Goal: Information Seeking & Learning: Understand process/instructions

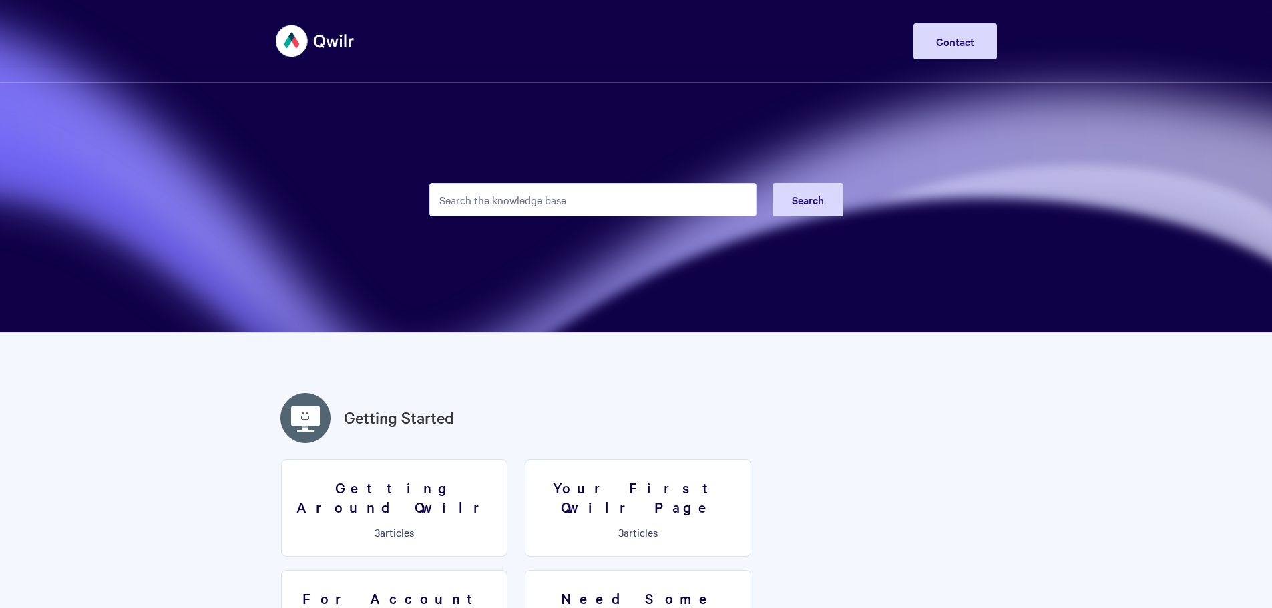
click at [452, 190] on input "Search the knowledge base" at bounding box center [592, 199] width 327 height 33
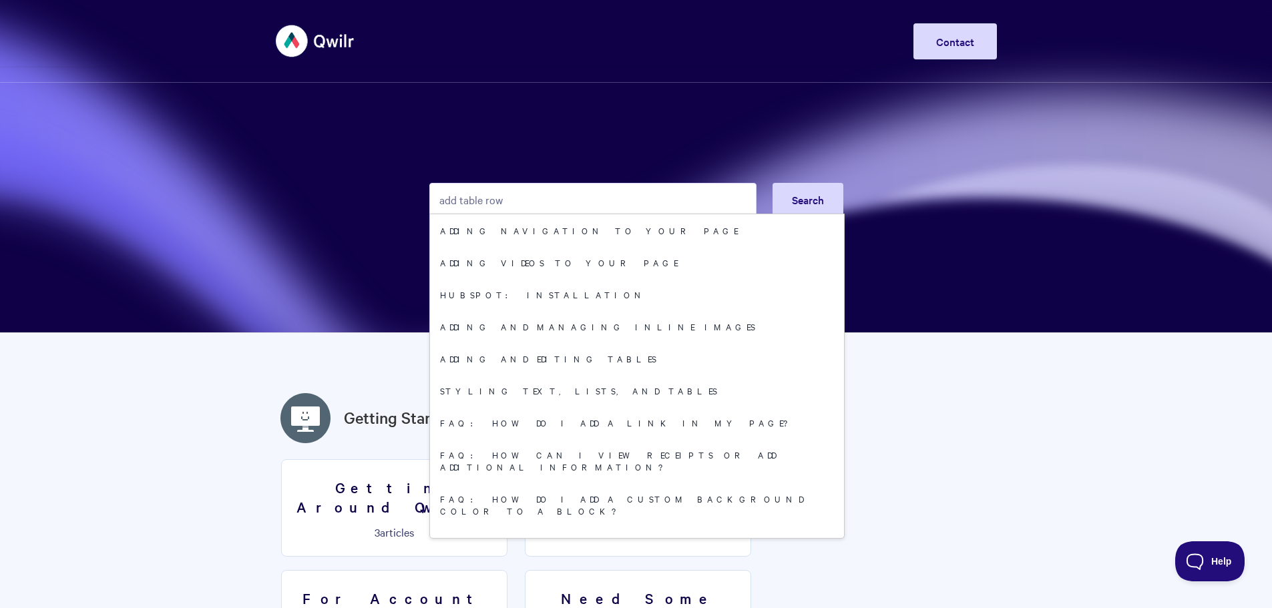
type input "add table row"
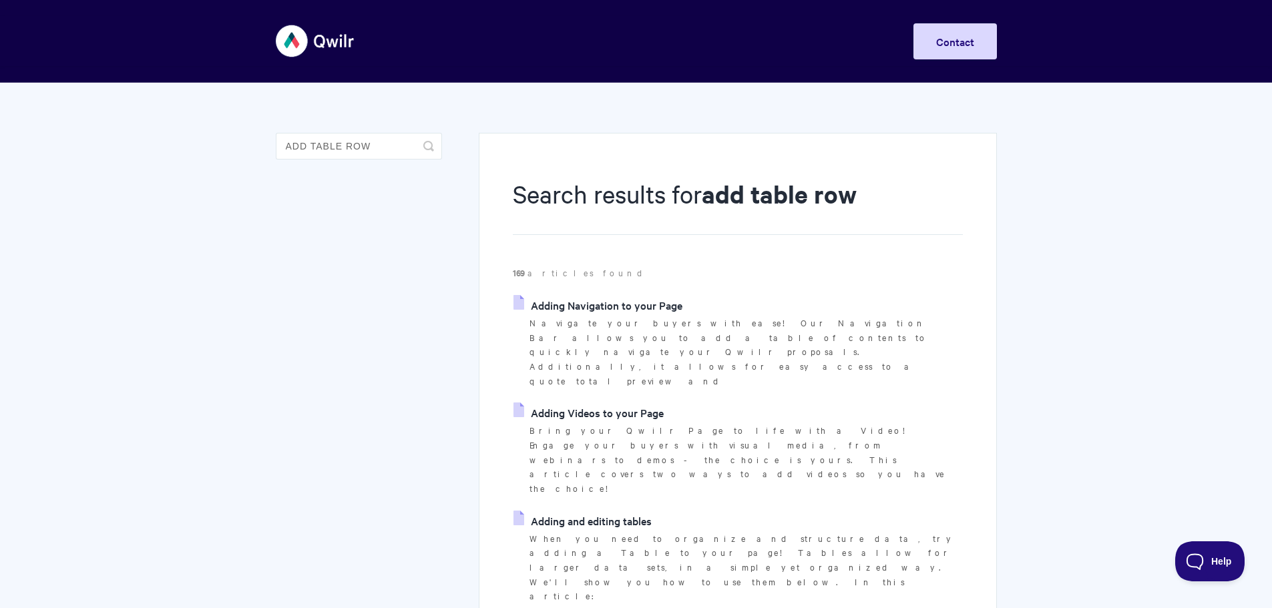
click at [602, 511] on link "Adding and editing tables" at bounding box center [582, 521] width 138 height 20
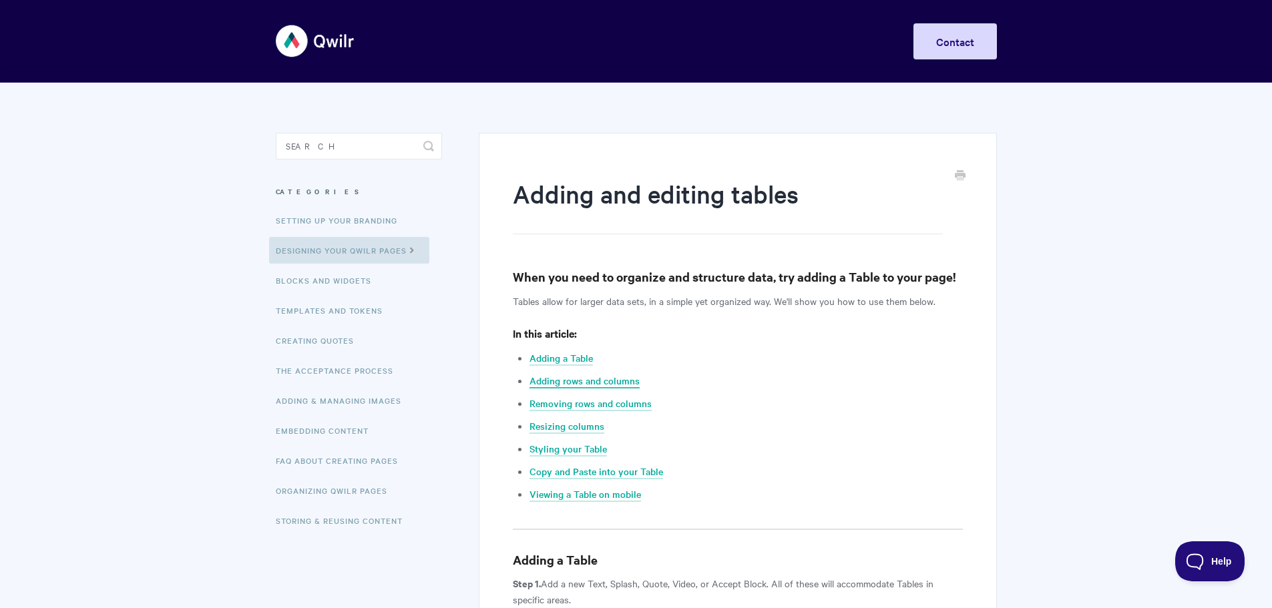
click at [550, 383] on link "Adding rows and columns" at bounding box center [584, 381] width 110 height 15
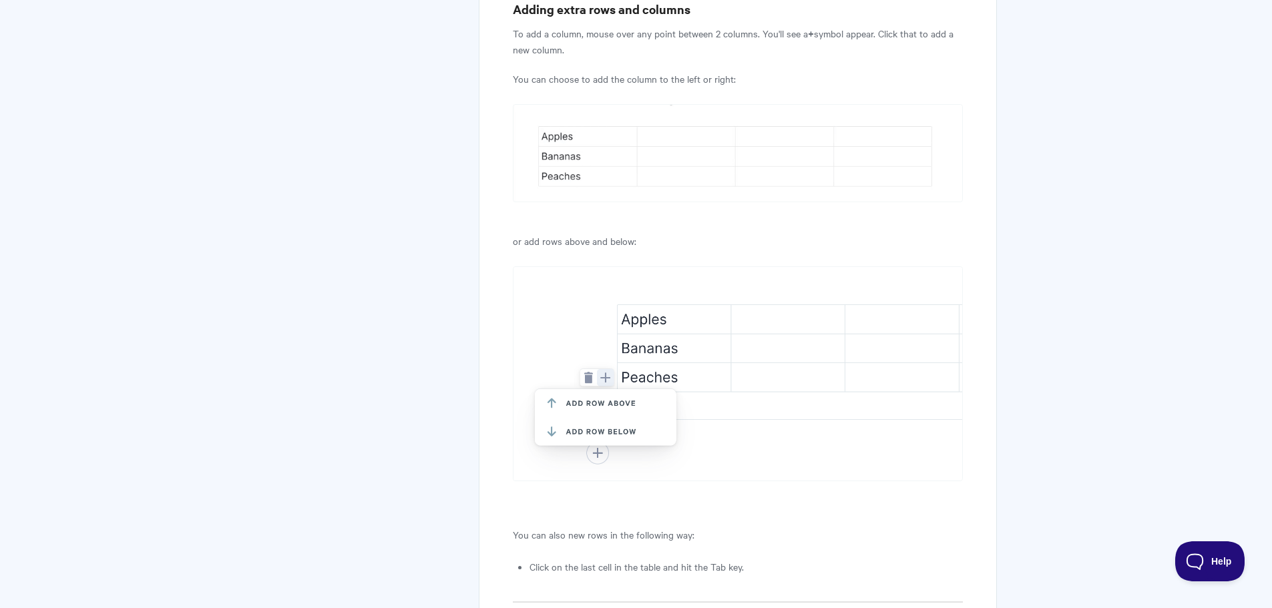
click at [658, 509] on article "Adding and editing tables When you need to organize and structure data, try add…" at bounding box center [737, 512] width 449 height 3353
